Goal: Transaction & Acquisition: Purchase product/service

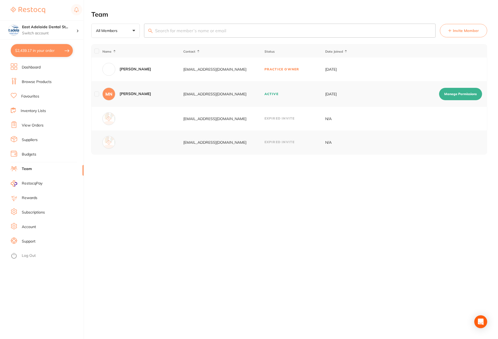
click at [34, 63] on li "Dashboard" at bounding box center [47, 67] width 73 height 8
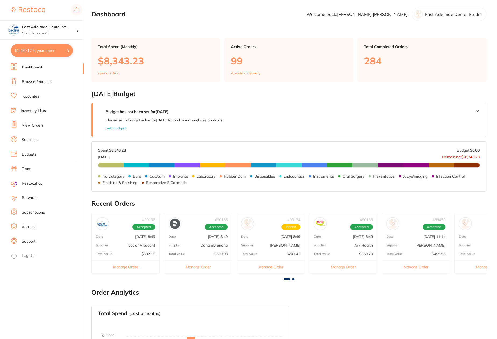
click at [45, 60] on section "East Adelaide Dental St... Switch account East Adelaide Dental Studio $2,439.17…" at bounding box center [42, 169] width 84 height 339
click at [49, 55] on button "$2,439.17 in your order" at bounding box center [42, 50] width 62 height 13
checkbox input "true"
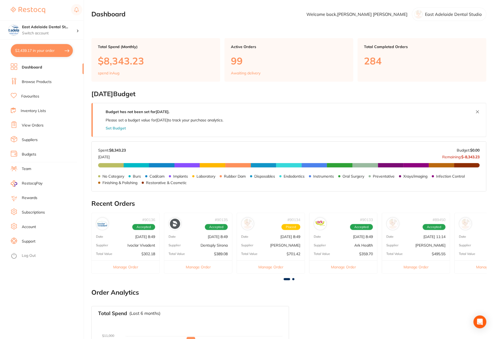
checkbox input "true"
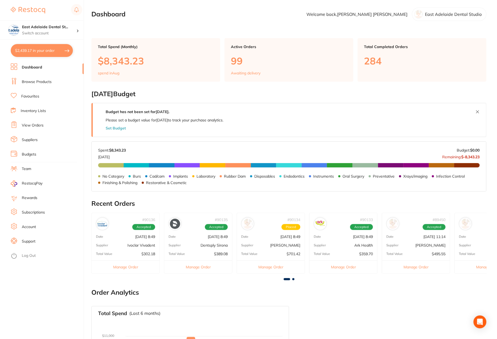
checkbox input "true"
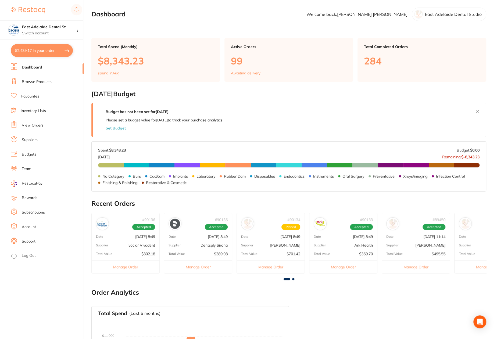
checkbox input "true"
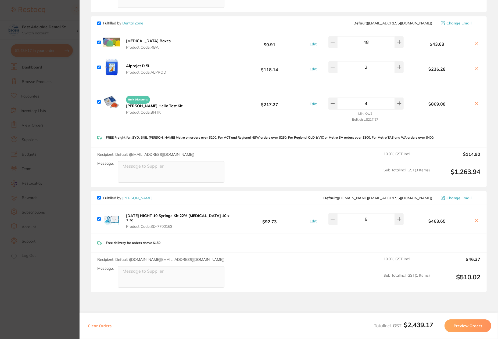
scroll to position [500, 0]
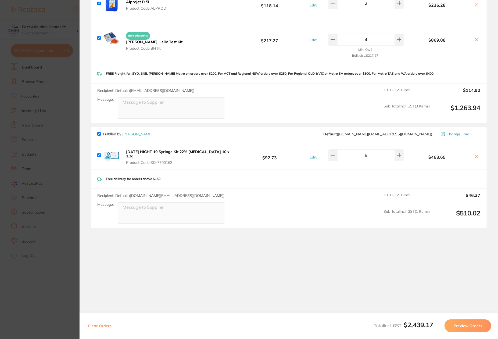
click at [55, 79] on section "Update RRP Set your pre negotiated price for this item. Item Agreed RRP (excl. …" at bounding box center [249, 169] width 498 height 339
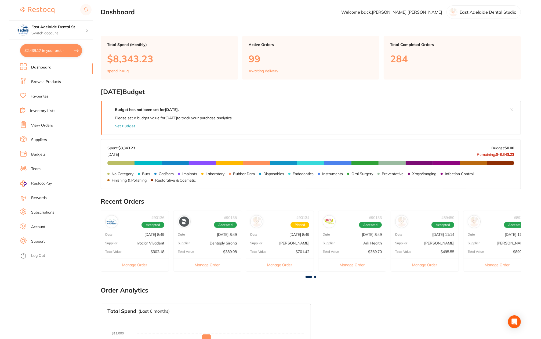
scroll to position [492, 0]
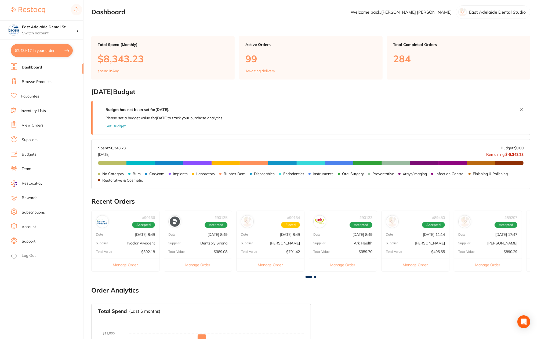
click at [26, 46] on button "$2,439.17 in your order" at bounding box center [42, 50] width 62 height 13
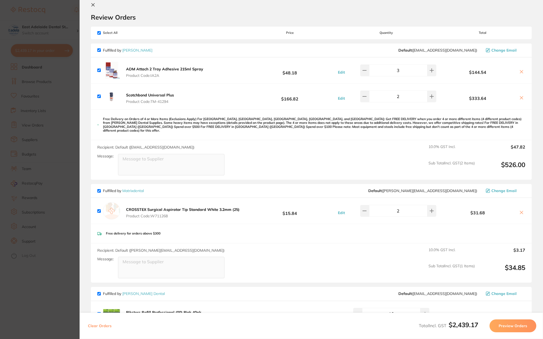
scroll to position [0, 0]
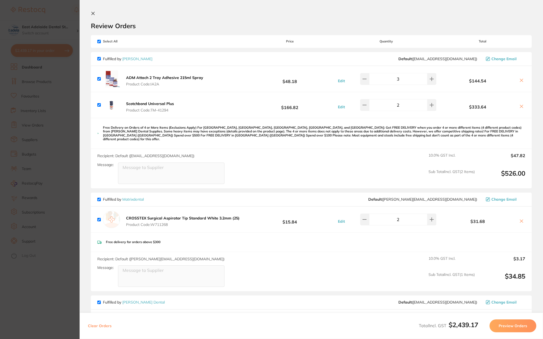
click at [26, 41] on section "Update RRP Set your pre negotiated price for this item. Item Agreed RRP (excl. …" at bounding box center [271, 169] width 543 height 339
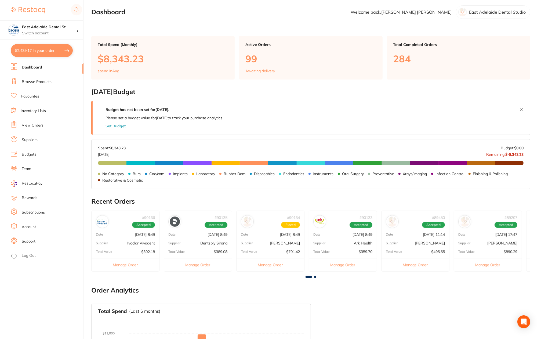
click at [39, 110] on link "Inventory Lists" at bounding box center [33, 110] width 25 height 5
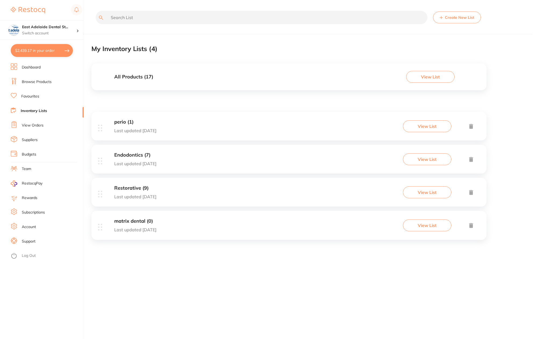
click at [42, 126] on link "View Orders" at bounding box center [33, 125] width 22 height 5
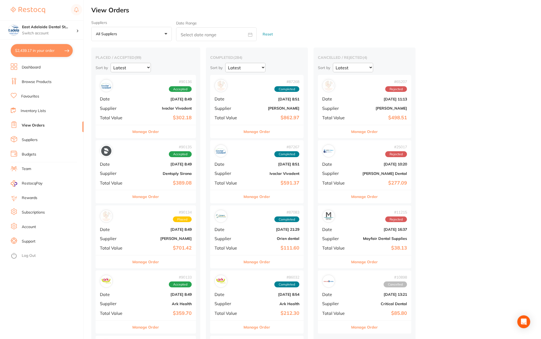
click at [48, 82] on link "Browse Products" at bounding box center [37, 81] width 30 height 5
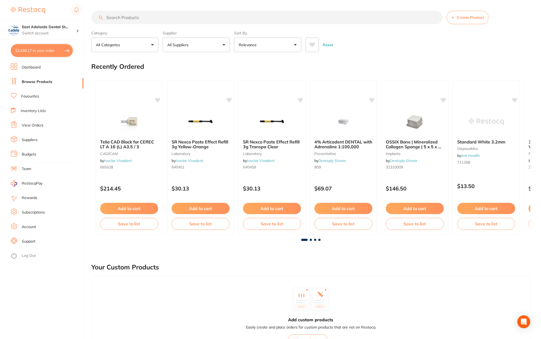
click at [146, 15] on input "search" at bounding box center [266, 17] width 351 height 13
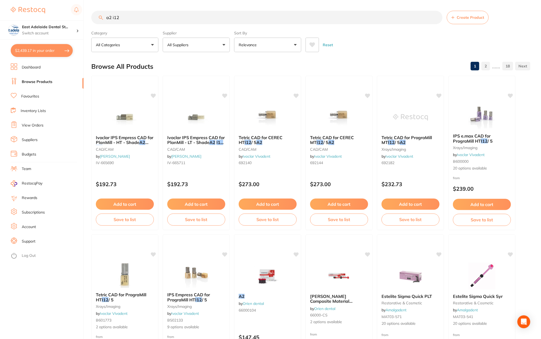
drag, startPoint x: 135, startPoint y: 20, endPoint x: 87, endPoint y: -3, distance: 53.6
click at [87, 0] on html "$2,439.17 [STREET_ADDRESS] Switch account East Adelaide Dental Studio $2,439.17…" at bounding box center [270, 169] width 541 height 339
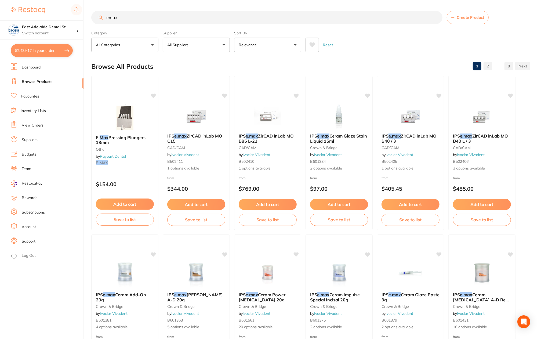
type input "emax"
click at [306, 44] on button at bounding box center [312, 45] width 13 height 15
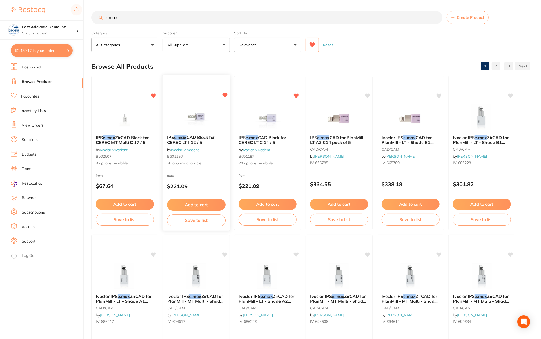
click at [165, 106] on div at bounding box center [196, 116] width 67 height 27
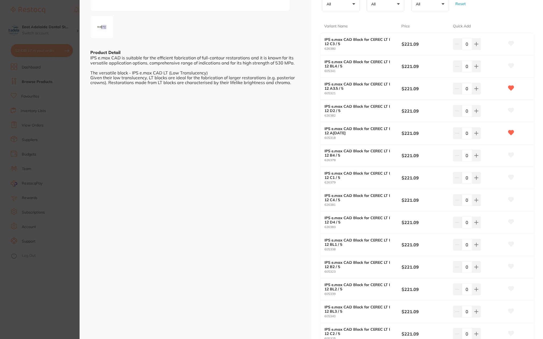
scroll to position [269, 0]
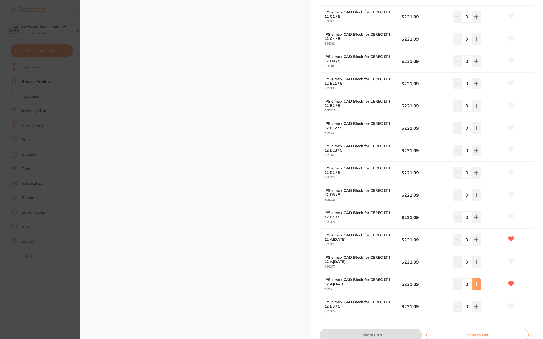
type input "2"
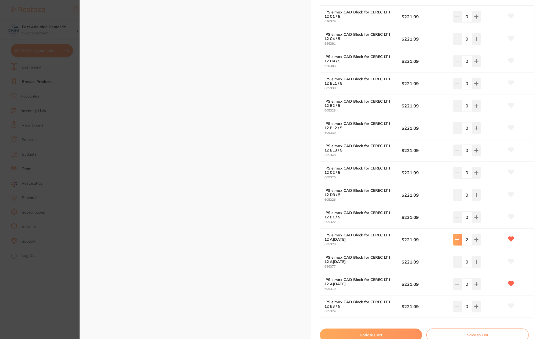
type input "0"
type input "3"
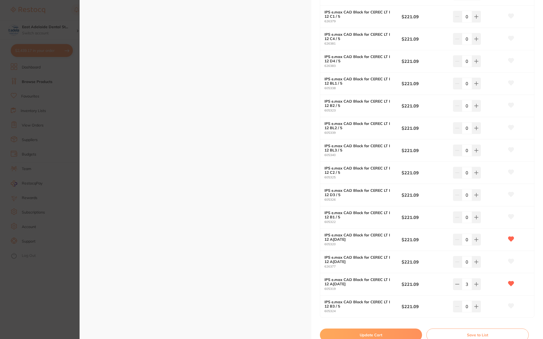
click at [393, 332] on button "Update Cart" at bounding box center [371, 335] width 102 height 13
checkbox input "false"
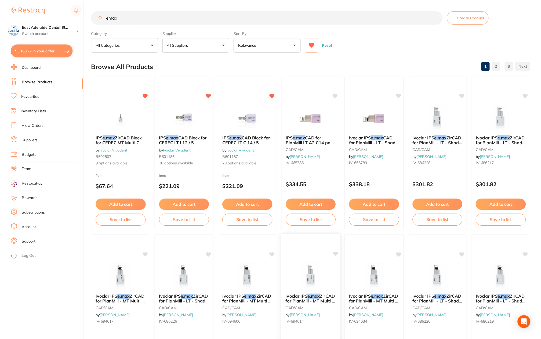
scroll to position [0, 0]
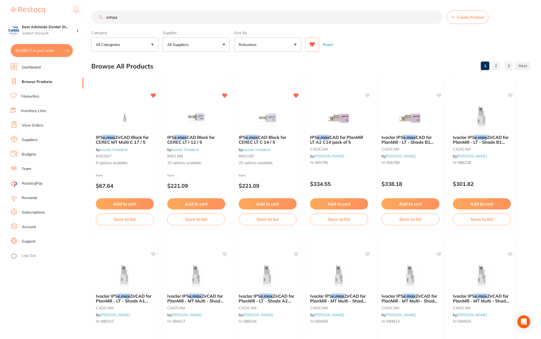
drag, startPoint x: 141, startPoint y: 19, endPoint x: 84, endPoint y: 12, distance: 57.1
click at [84, 12] on div "$3,168.77 [STREET_ADDRESS] Switch account East Adelaide Dental Studio $3,168.77…" at bounding box center [270, 169] width 541 height 339
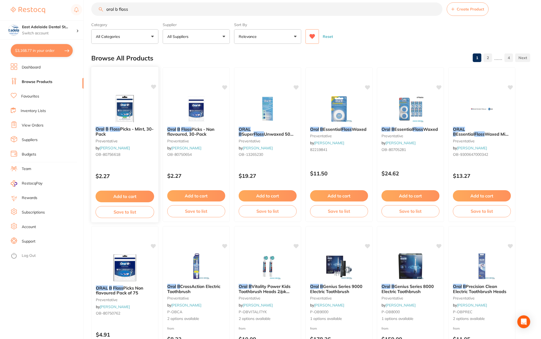
scroll to position [0, 0]
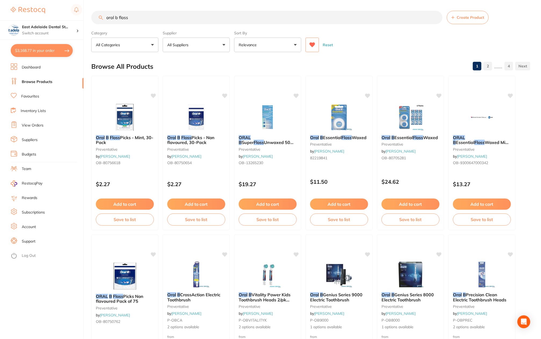
click at [121, 20] on input "oral b floss" at bounding box center [266, 17] width 351 height 13
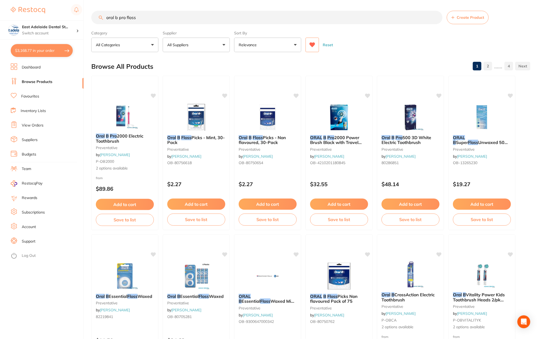
drag, startPoint x: 174, startPoint y: 17, endPoint x: 62, endPoint y: 0, distance: 113.1
click at [62, 0] on div "$3,168.77 [STREET_ADDRESS] Switch account East Adelaide Dental Studio $3,168.77…" at bounding box center [270, 169] width 541 height 339
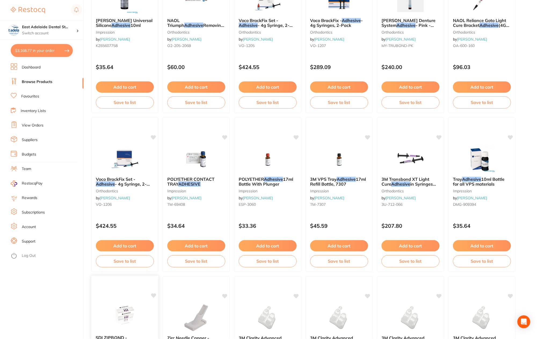
scroll to position [967, 0]
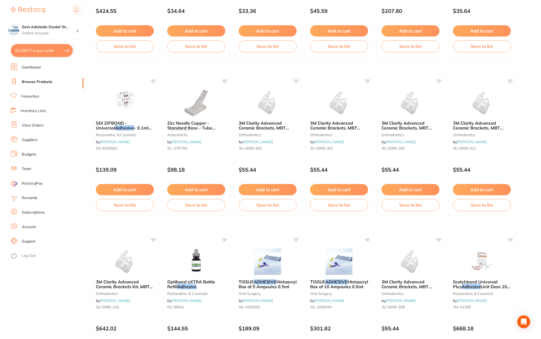
type input "adhesive sp"
click at [38, 69] on link "Dashboard" at bounding box center [31, 67] width 19 height 5
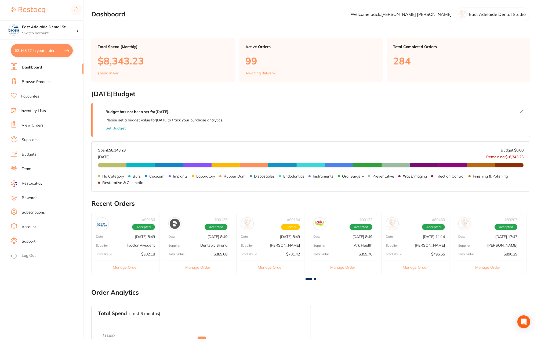
drag, startPoint x: 43, startPoint y: 81, endPoint x: 87, endPoint y: 56, distance: 50.8
click at [42, 81] on link "Browse Products" at bounding box center [37, 81] width 30 height 5
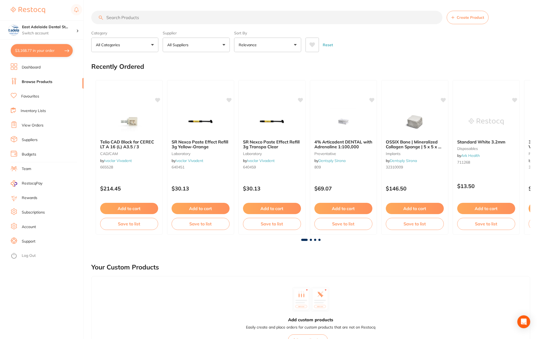
click at [139, 17] on input "search" at bounding box center [266, 17] width 351 height 13
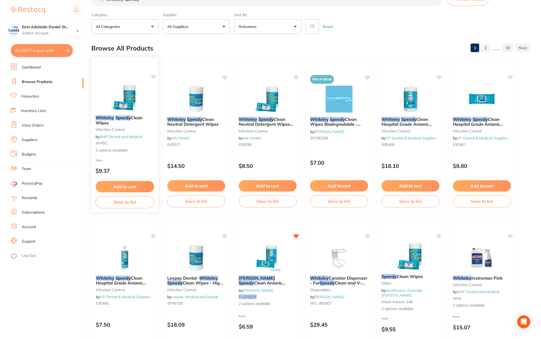
scroll to position [27, 0]
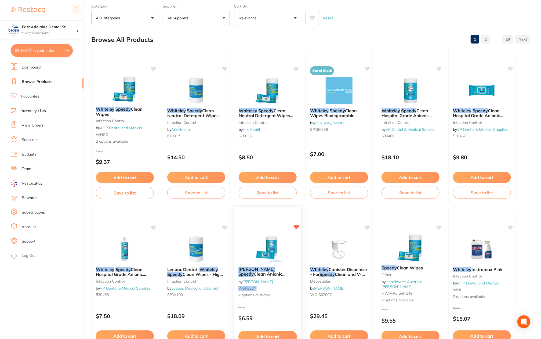
type input "whiteley speedy"
click at [278, 284] on div "[PERSON_NAME] Speedy Clean Anionic Hospital Grade Neutral Wipes by [PERSON_NAME…" at bounding box center [267, 282] width 67 height 40
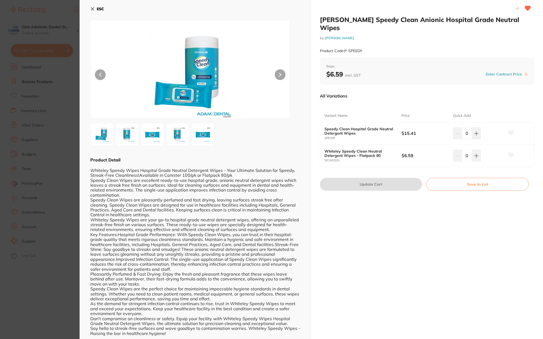
click at [456, 150] on div "0" at bounding box center [467, 156] width 28 height 12
type input "30"
drag, startPoint x: 466, startPoint y: 147, endPoint x: 397, endPoint y: 178, distance: 75.5
click at [397, 178] on button "Update Cart" at bounding box center [371, 184] width 102 height 13
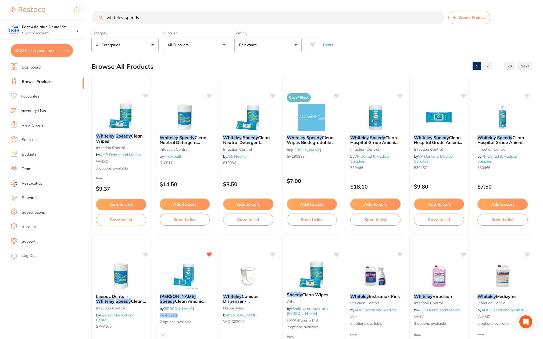
checkbox input "false"
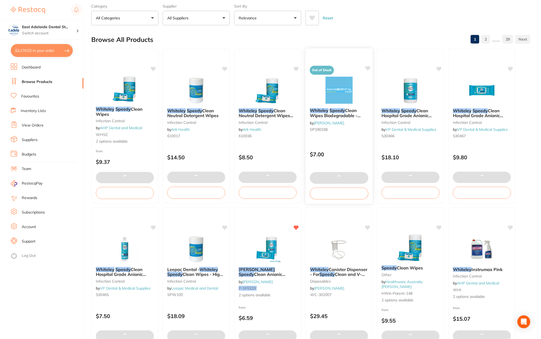
click at [339, 98] on img at bounding box center [339, 90] width 35 height 27
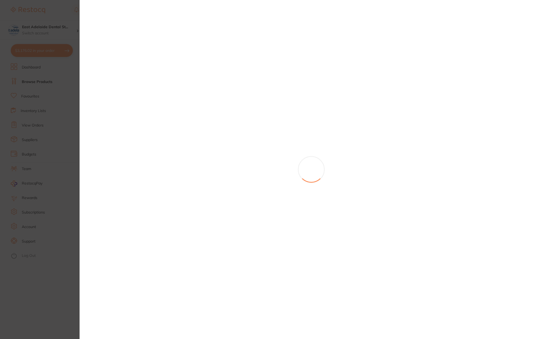
type input "30"
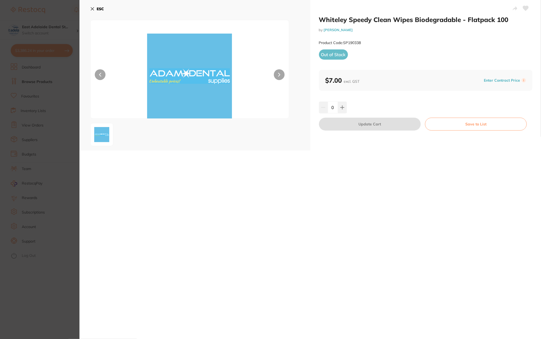
click at [100, 8] on b "ESC" at bounding box center [100, 8] width 7 height 5
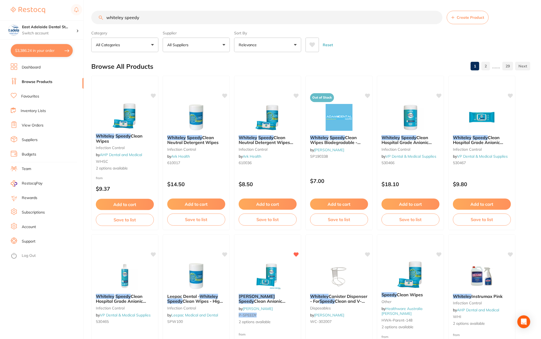
click at [33, 72] on ul "Dashboard Browse Products Favourites Inventory Lists View Orders Suppliers Budg…" at bounding box center [47, 201] width 73 height 276
click at [35, 70] on li "Dashboard" at bounding box center [47, 67] width 73 height 8
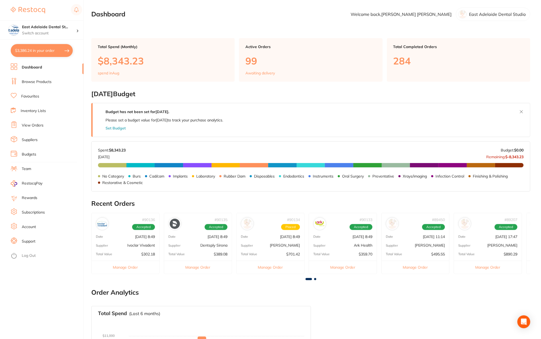
click at [46, 52] on button "$3,386.24 in your order" at bounding box center [42, 50] width 62 height 13
checkbox input "true"
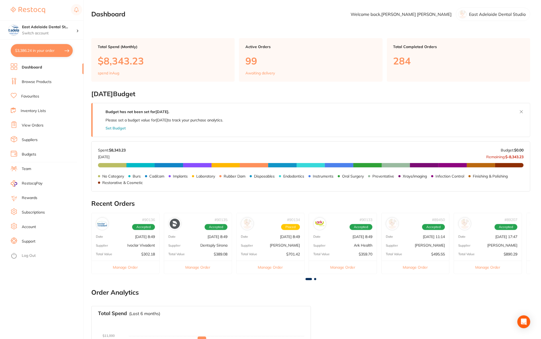
checkbox input "true"
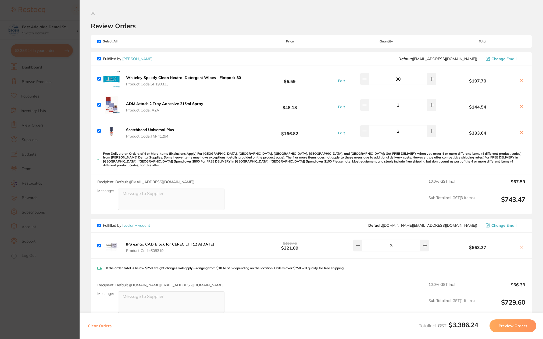
click at [44, 94] on section "Update RRP Set your pre negotiated price for this item. Item Agreed RRP (excl. …" at bounding box center [271, 169] width 543 height 339
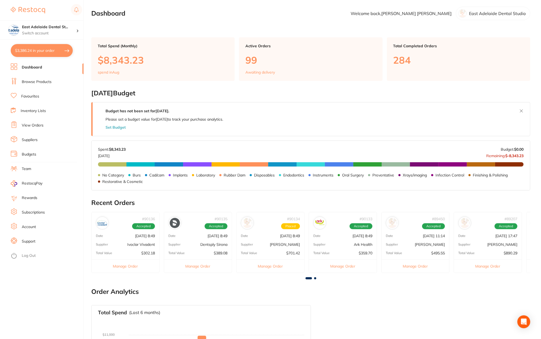
click at [39, 51] on button "$3,386.24 in your order" at bounding box center [42, 50] width 62 height 13
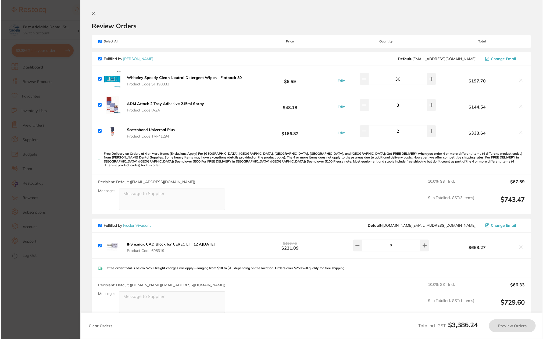
scroll to position [0, 0]
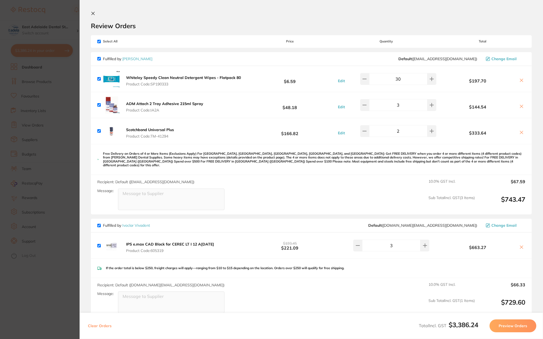
drag, startPoint x: 67, startPoint y: 130, endPoint x: 49, endPoint y: 119, distance: 21.5
click at [67, 130] on section "Update RRP Set your pre negotiated price for this item. Item Agreed RRP (excl. …" at bounding box center [271, 169] width 543 height 339
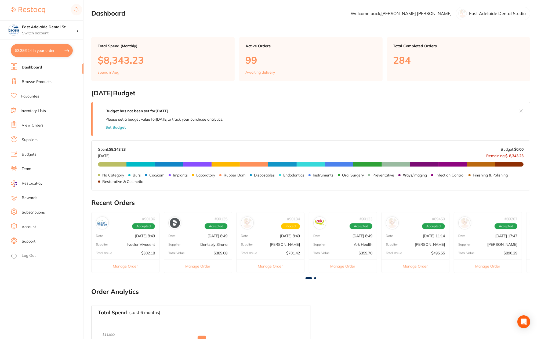
click at [32, 80] on link "Browse Products" at bounding box center [37, 81] width 30 height 5
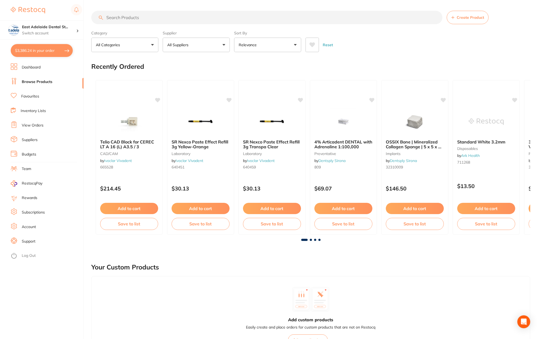
click at [181, 17] on input "search" at bounding box center [266, 17] width 351 height 13
click at [186, 16] on input "search" at bounding box center [266, 17] width 351 height 13
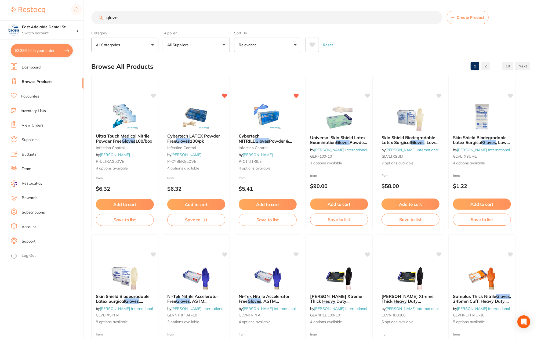
drag, startPoint x: 196, startPoint y: 16, endPoint x: -56, endPoint y: -34, distance: 257.4
click at [0, 0] on html "$3,386.24 [STREET_ADDRESS] Switch account East Adelaide Dental Studio $3,386.24…" at bounding box center [270, 169] width 541 height 339
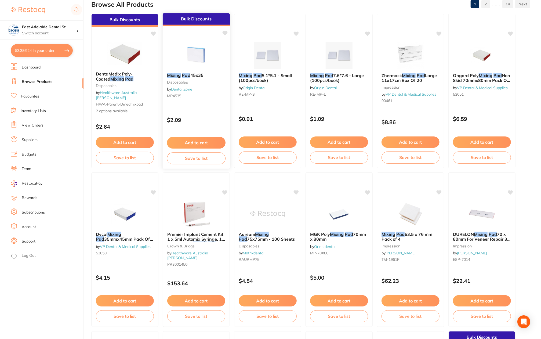
scroll to position [27, 0]
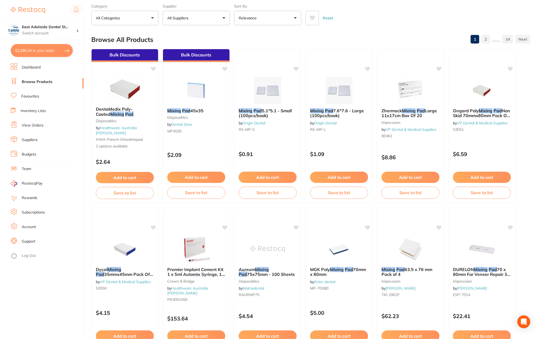
type input "mixing pad"
click at [201, 16] on button "All Suppliers" at bounding box center [196, 18] width 67 height 15
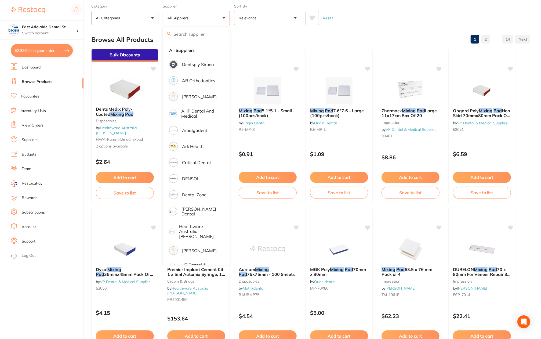
click at [373, 34] on div "Browse All Products 1 2 ...... 14" at bounding box center [310, 40] width 439 height 18
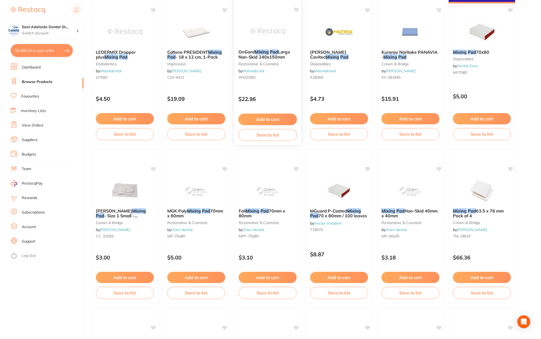
scroll to position [618, 0]
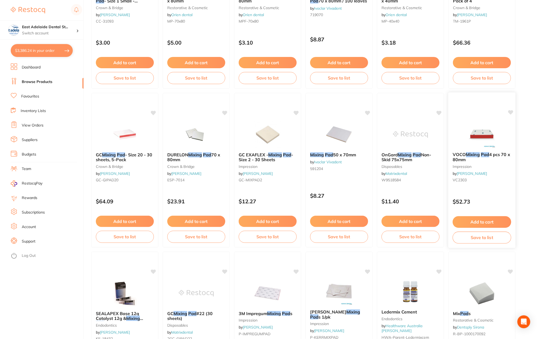
click at [476, 131] on img at bounding box center [481, 134] width 35 height 27
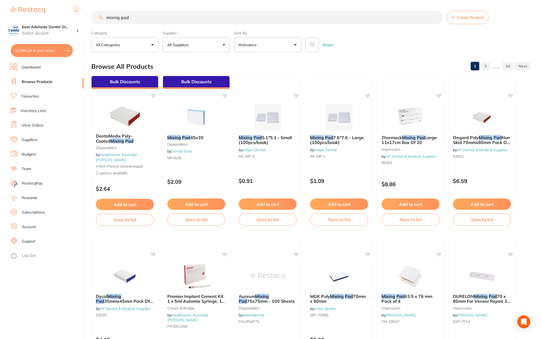
scroll to position [269, 0]
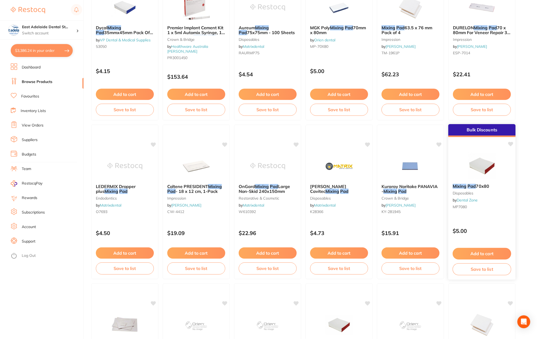
drag, startPoint x: 0, startPoint y: 0, endPoint x: 504, endPoint y: 177, distance: 534.4
click at [504, 177] on div at bounding box center [482, 165] width 67 height 27
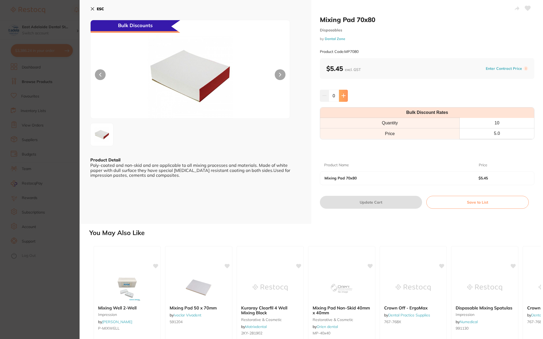
click at [339, 95] on button at bounding box center [343, 96] width 9 height 12
click at [339, 94] on button at bounding box center [343, 96] width 9 height 12
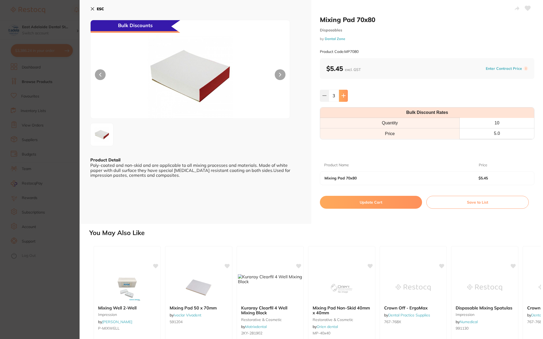
click at [339, 94] on button at bounding box center [343, 96] width 9 height 12
click at [343, 92] on button at bounding box center [343, 96] width 9 height 12
click at [344, 92] on button at bounding box center [343, 96] width 9 height 12
type input "6"
click at [396, 202] on button "Update Cart" at bounding box center [371, 202] width 102 height 13
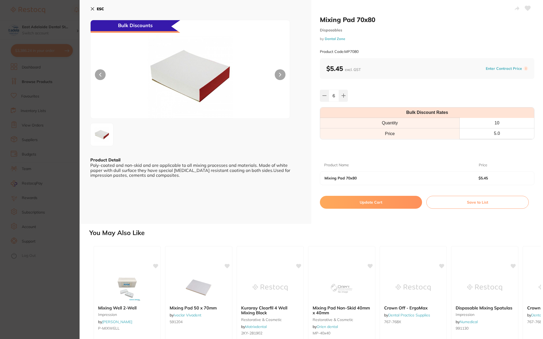
checkbox input "false"
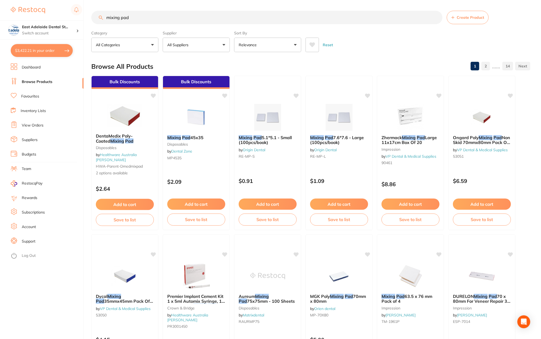
drag, startPoint x: 211, startPoint y: 20, endPoint x: 48, endPoint y: 5, distance: 163.5
click at [48, 5] on div "$3,422.21 East Adelaide Dental St... Switch account East Adelaide Dental Studio…" at bounding box center [270, 169] width 541 height 339
click at [201, 51] on button "All Suppliers" at bounding box center [196, 45] width 67 height 15
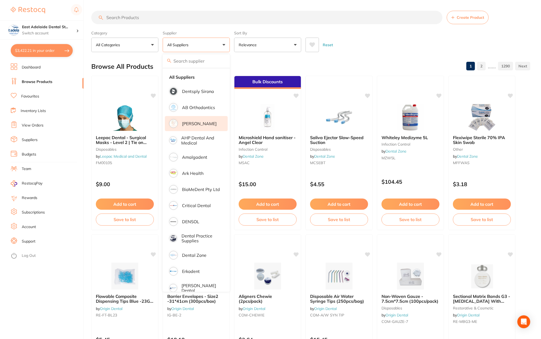
click at [203, 124] on p "[PERSON_NAME]" at bounding box center [199, 123] width 35 height 5
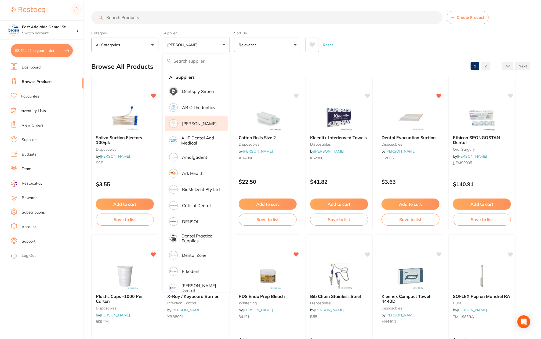
click at [368, 36] on div "Reset" at bounding box center [416, 42] width 221 height 19
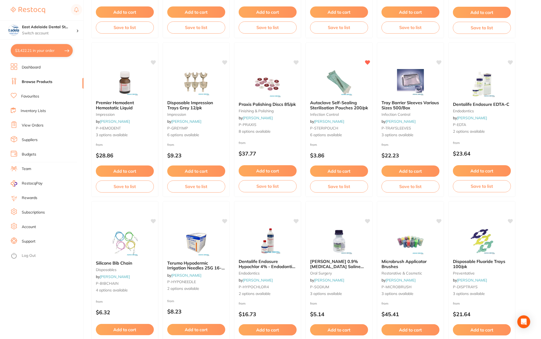
scroll to position [672, 0]
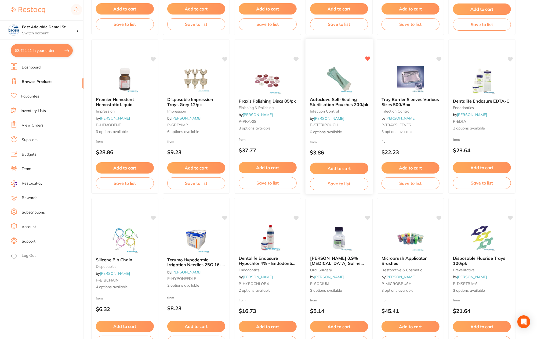
click at [340, 168] on button "Add to cart" at bounding box center [339, 169] width 59 height 12
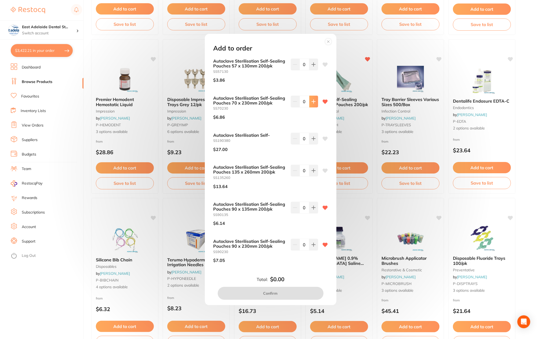
click at [312, 67] on icon at bounding box center [314, 64] width 4 height 4
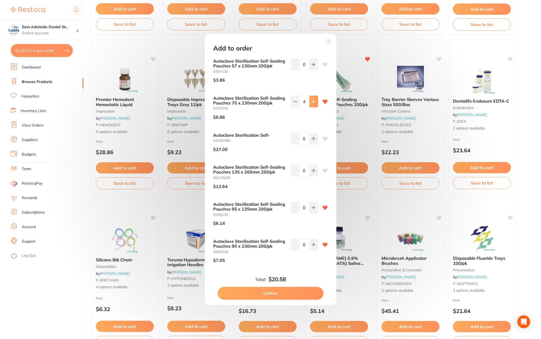
type input "5"
click at [317, 70] on button at bounding box center [313, 65] width 9 height 12
type input "2"
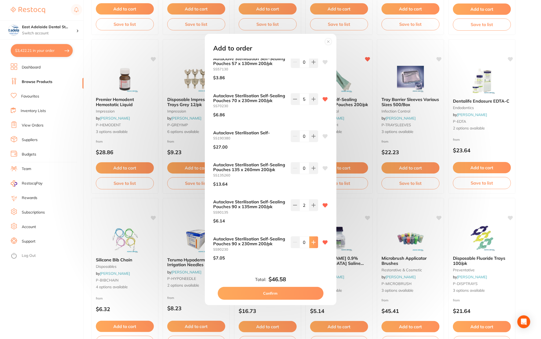
click at [312, 68] on button at bounding box center [313, 62] width 9 height 12
type input "3"
click at [294, 294] on button "Confirm" at bounding box center [271, 293] width 106 height 13
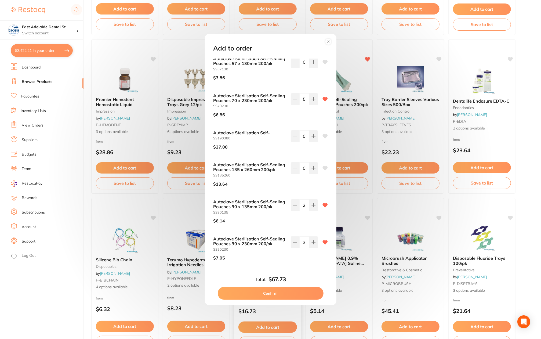
checkbox input "false"
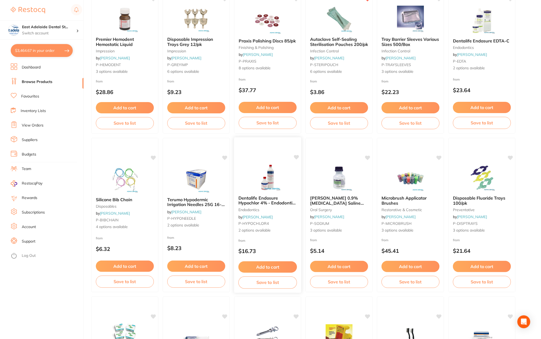
scroll to position [833, 0]
